Goal: Task Accomplishment & Management: Use online tool/utility

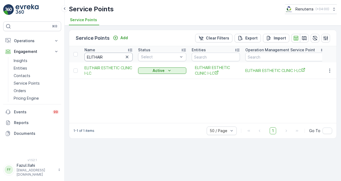
click at [105, 56] on input "ELITHAIR" at bounding box center [108, 57] width 48 height 9
type input "E l"
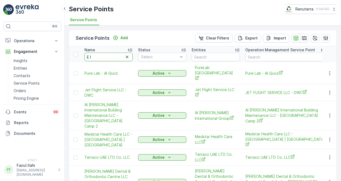
drag, startPoint x: 97, startPoint y: 56, endPoint x: 88, endPoint y: 58, distance: 9.0
click at [98, 56] on input "E l" at bounding box center [108, 57] width 48 height 9
type input "E live"
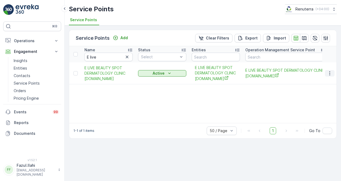
click at [328, 71] on icon "button" at bounding box center [329, 72] width 5 height 5
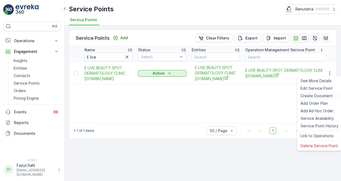
click at [321, 93] on div "Create Document" at bounding box center [319, 96] width 42 height 8
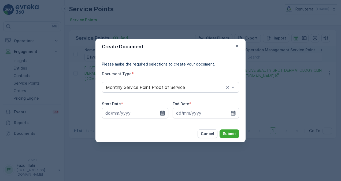
click at [165, 111] on icon "button" at bounding box center [162, 112] width 5 height 5
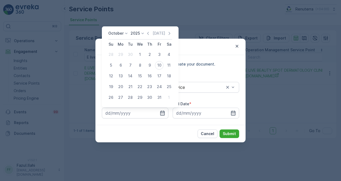
drag, startPoint x: 148, startPoint y: 34, endPoint x: 147, endPoint y: 40, distance: 6.0
click at [148, 34] on icon "button" at bounding box center [147, 33] width 5 height 5
click at [118, 55] on div "1" at bounding box center [120, 54] width 9 height 9
type input "01.09.2025"
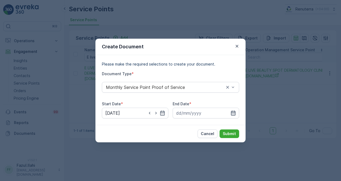
drag, startPoint x: 235, startPoint y: 114, endPoint x: 232, endPoint y: 115, distance: 3.3
click at [232, 116] on div at bounding box center [206, 112] width 66 height 11
click at [235, 112] on icon "button" at bounding box center [233, 112] width 5 height 5
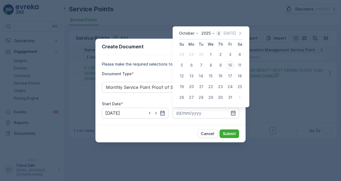
click at [221, 31] on icon "button" at bounding box center [218, 33] width 5 height 5
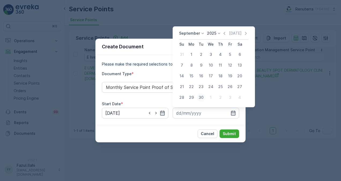
click at [202, 98] on div "30" at bounding box center [201, 97] width 9 height 9
type input "30.09.2025"
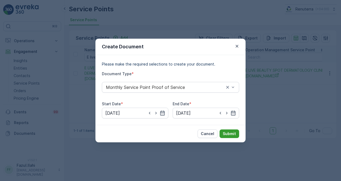
click at [224, 130] on button "Submit" at bounding box center [230, 133] width 20 height 9
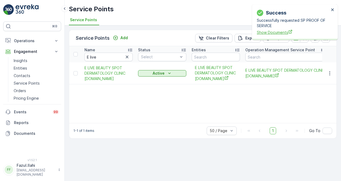
click at [281, 32] on span "Show Documents" at bounding box center [293, 32] width 72 height 6
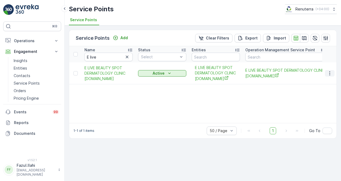
click at [332, 72] on icon "button" at bounding box center [329, 72] width 5 height 5
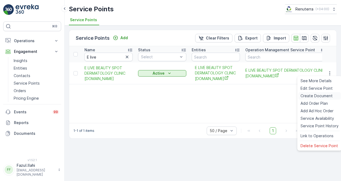
click at [320, 94] on span "Create Document" at bounding box center [316, 95] width 32 height 5
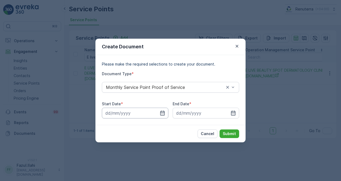
click at [159, 113] on input at bounding box center [135, 112] width 66 height 11
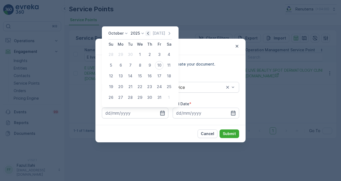
click at [148, 32] on icon "button" at bounding box center [147, 33] width 5 height 5
click at [119, 55] on div "1" at bounding box center [120, 54] width 9 height 9
type input "01.09.2025"
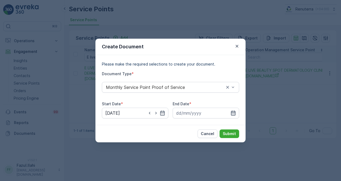
click at [234, 112] on icon "button" at bounding box center [233, 112] width 5 height 5
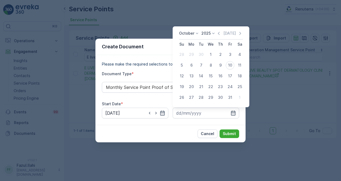
drag, startPoint x: 222, startPoint y: 32, endPoint x: 220, endPoint y: 41, distance: 9.2
click at [221, 32] on icon "button" at bounding box center [218, 33] width 5 height 5
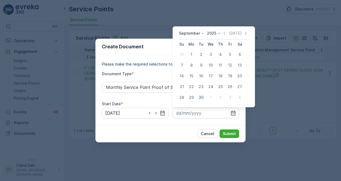
click at [202, 100] on div "30" at bounding box center [201, 97] width 9 height 9
type input "30.09.2025"
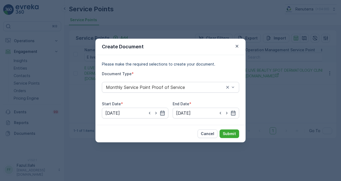
click at [224, 129] on div "Cancel Submit" at bounding box center [170, 133] width 150 height 17
click at [226, 130] on button "Submit" at bounding box center [230, 133] width 20 height 9
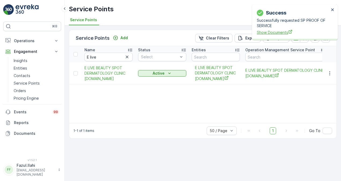
click at [263, 35] on span "Show Documents" at bounding box center [293, 32] width 72 height 6
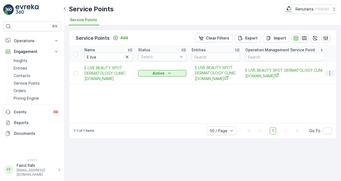
click at [332, 72] on icon "button" at bounding box center [329, 72] width 5 height 5
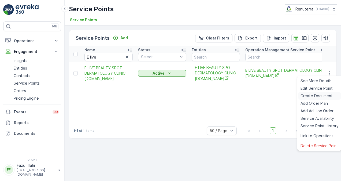
click at [316, 94] on span "Create Document" at bounding box center [316, 95] width 32 height 5
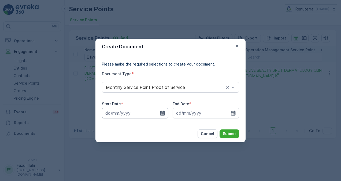
click at [166, 114] on input at bounding box center [135, 112] width 66 height 11
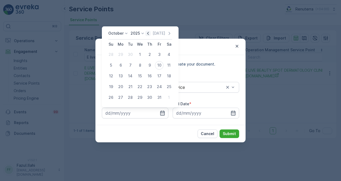
click at [150, 32] on icon "button" at bounding box center [147, 33] width 5 height 5
click at [122, 52] on div "1" at bounding box center [120, 54] width 9 height 9
type input "01.09.2025"
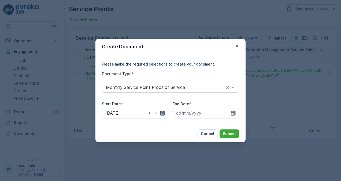
click at [235, 114] on icon "button" at bounding box center [233, 112] width 5 height 5
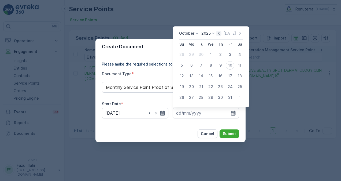
click at [220, 34] on icon "button" at bounding box center [219, 33] width 2 height 3
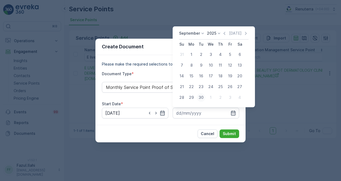
click at [200, 97] on div "30" at bounding box center [201, 97] width 9 height 9
type input "30.09.2025"
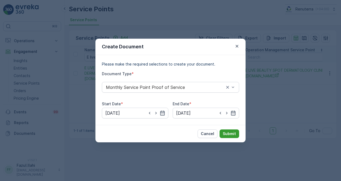
click at [232, 132] on p "Submit" at bounding box center [229, 133] width 13 height 5
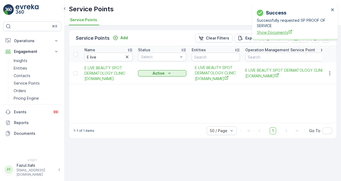
click at [261, 31] on span "Show Documents" at bounding box center [293, 32] width 72 height 6
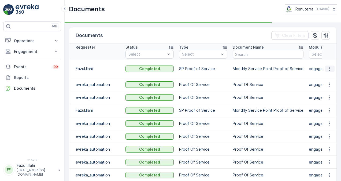
click at [328, 66] on icon "button" at bounding box center [329, 68] width 5 height 5
click at [328, 77] on td at bounding box center [329, 69] width 14 height 18
click at [330, 68] on icon "button" at bounding box center [329, 68] width 5 height 5
click at [332, 73] on div "See Details" at bounding box center [328, 77] width 25 height 8
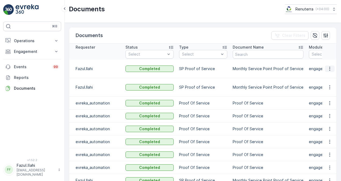
drag, startPoint x: 328, startPoint y: 66, endPoint x: 331, endPoint y: 68, distance: 3.4
click at [328, 66] on icon "button" at bounding box center [329, 68] width 5 height 5
click at [331, 74] on span "See Details" at bounding box center [328, 73] width 21 height 5
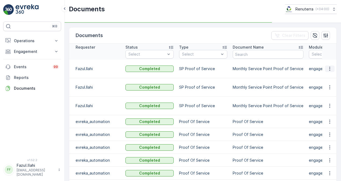
click at [331, 67] on icon "button" at bounding box center [329, 68] width 5 height 5
click at [333, 77] on span "See Details" at bounding box center [328, 76] width 21 height 5
